Goal: Use online tool/utility: Utilize a website feature to perform a specific function

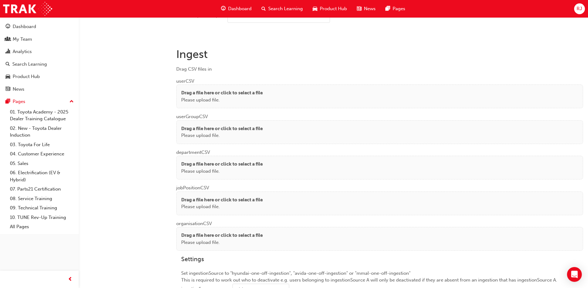
scroll to position [439, 0]
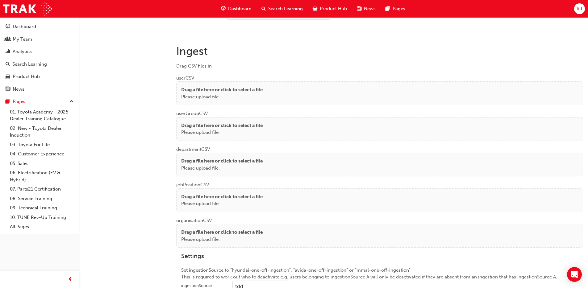
click at [243, 91] on p "Drag a file here or click to select a file" at bounding box center [222, 89] width 82 height 7
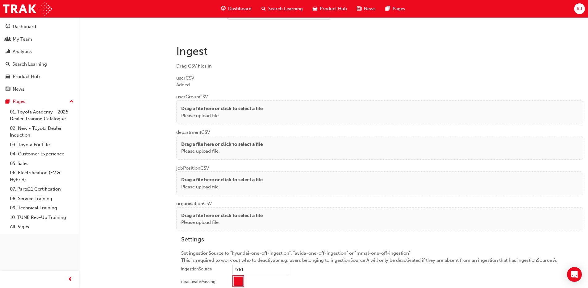
click at [237, 113] on p "Please upload file." at bounding box center [222, 115] width 82 height 7
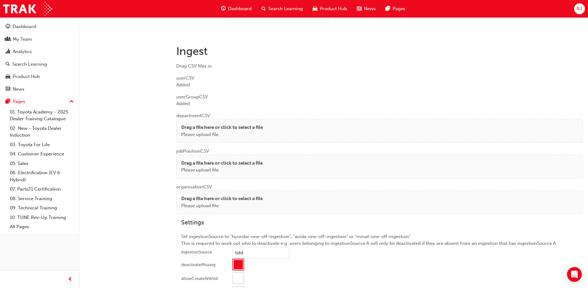
click at [193, 123] on div "Drag a file here or click to select a file Please upload file." at bounding box center [379, 131] width 407 height 24
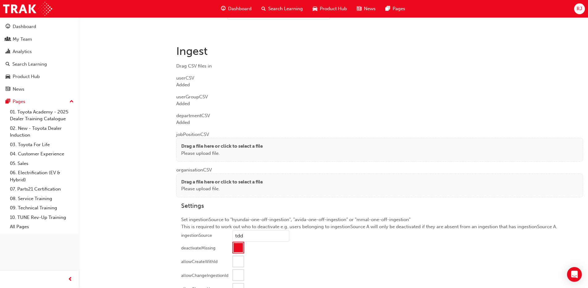
click at [194, 152] on p "Please upload file." at bounding box center [222, 153] width 82 height 7
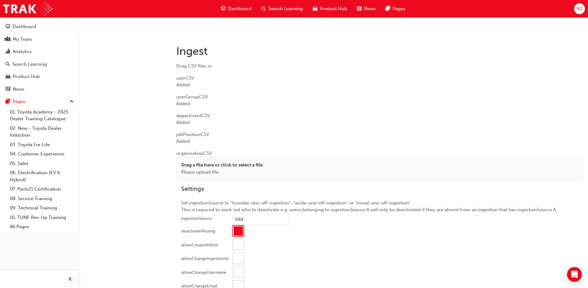
click at [197, 172] on p "Please upload file." at bounding box center [222, 172] width 82 height 7
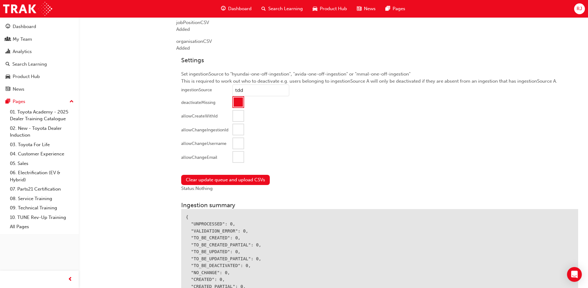
scroll to position [559, 0]
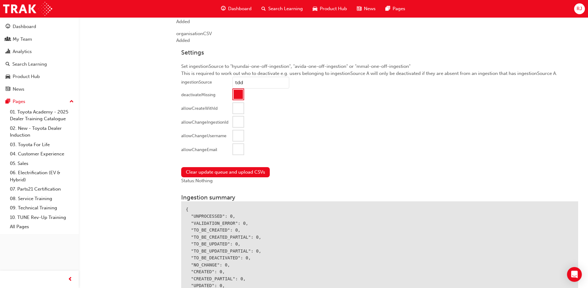
click at [234, 147] on div at bounding box center [238, 149] width 10 height 10
click at [218, 171] on button "Clear update queue and upload CSVs" at bounding box center [225, 172] width 89 height 10
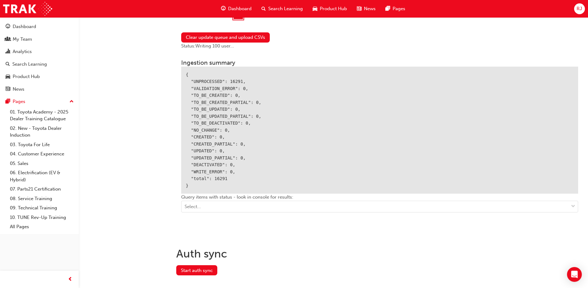
scroll to position [691, 0]
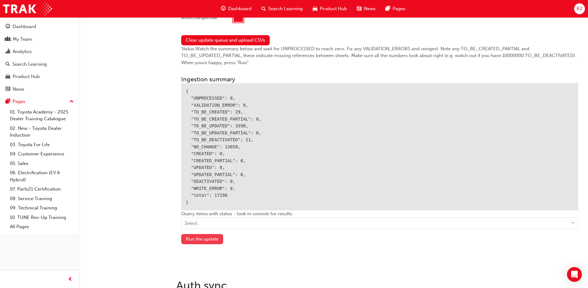
click at [216, 240] on button "Run the update" at bounding box center [202, 239] width 42 height 10
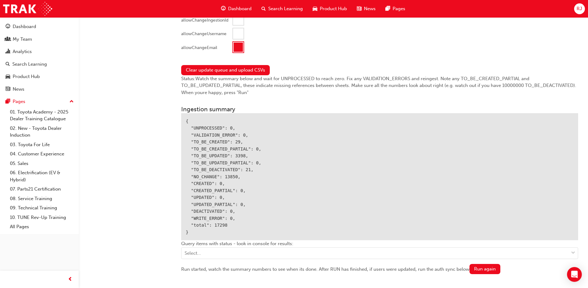
scroll to position [735, 0]
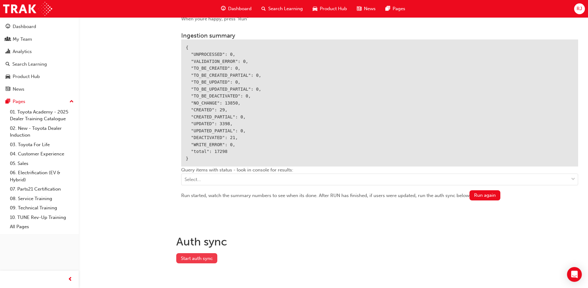
click at [199, 260] on button "Start auth sync" at bounding box center [196, 259] width 41 height 10
